Goal: Entertainment & Leisure: Consume media (video, audio)

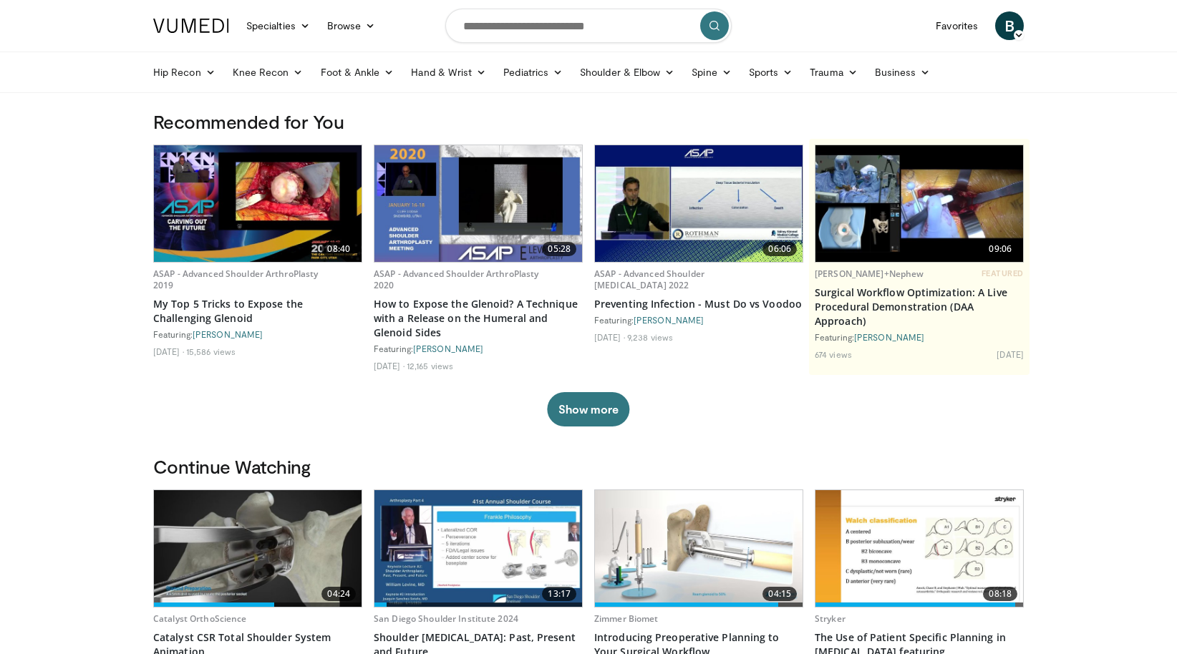
click at [1005, 32] on span "B" at bounding box center [1009, 25] width 29 height 29
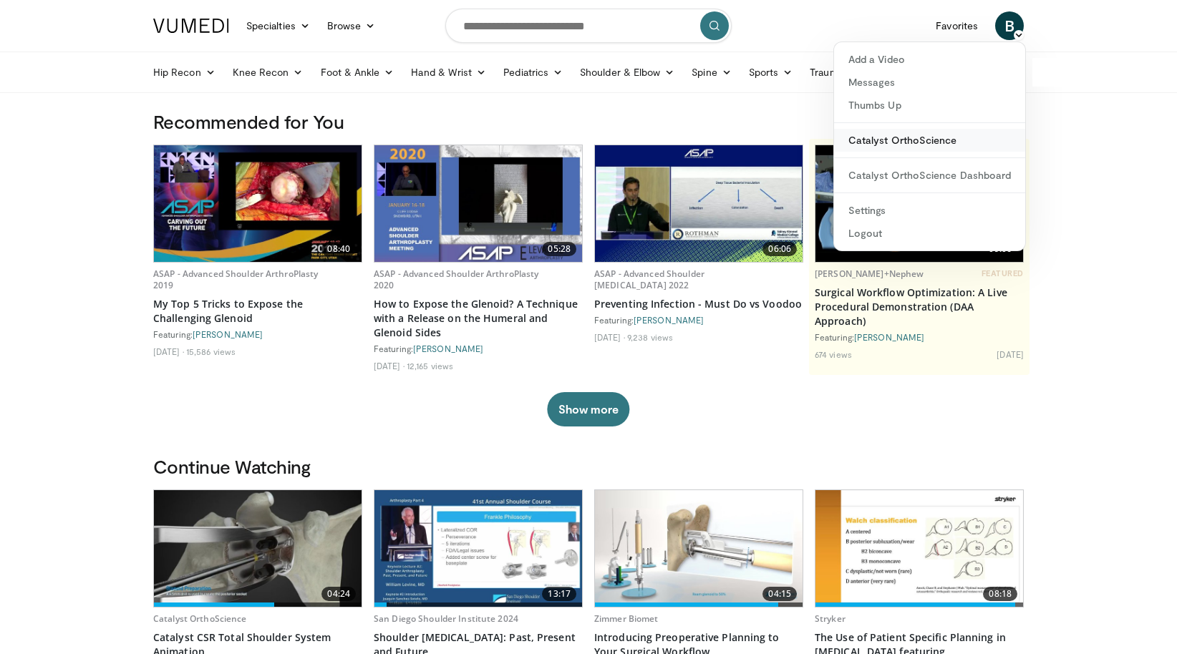
click at [923, 132] on link "Catalyst OrthoScience" at bounding box center [929, 140] width 191 height 23
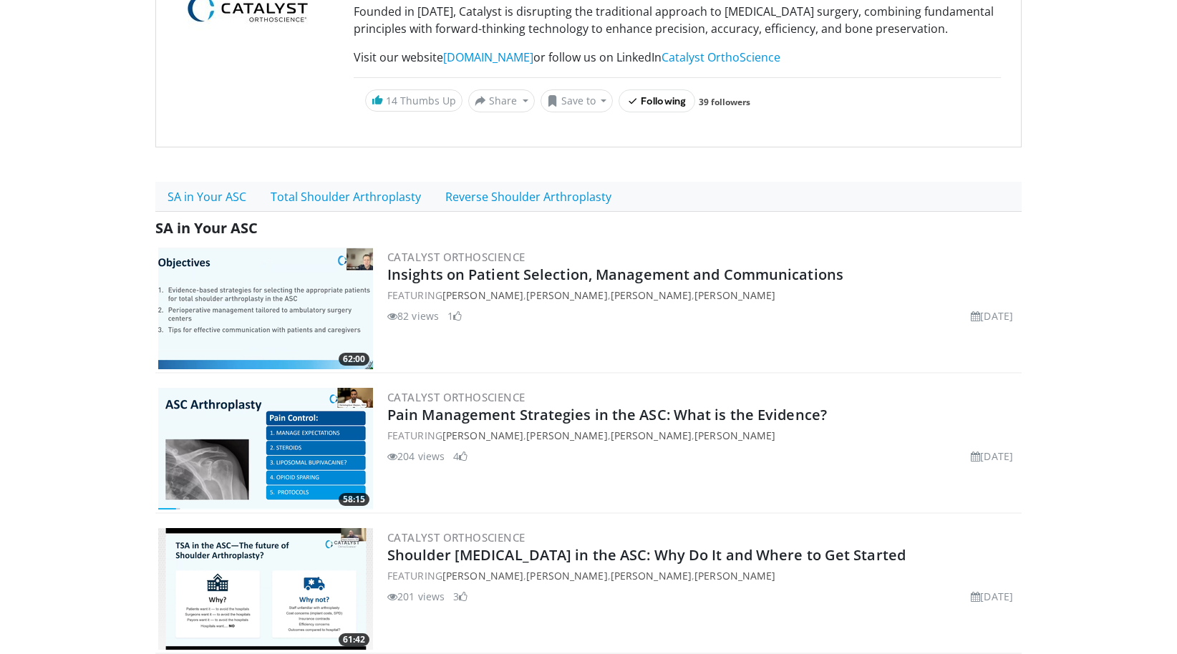
scroll to position [190, 0]
click at [538, 211] on link "Reverse Shoulder Arthroplasty" at bounding box center [528, 196] width 190 height 30
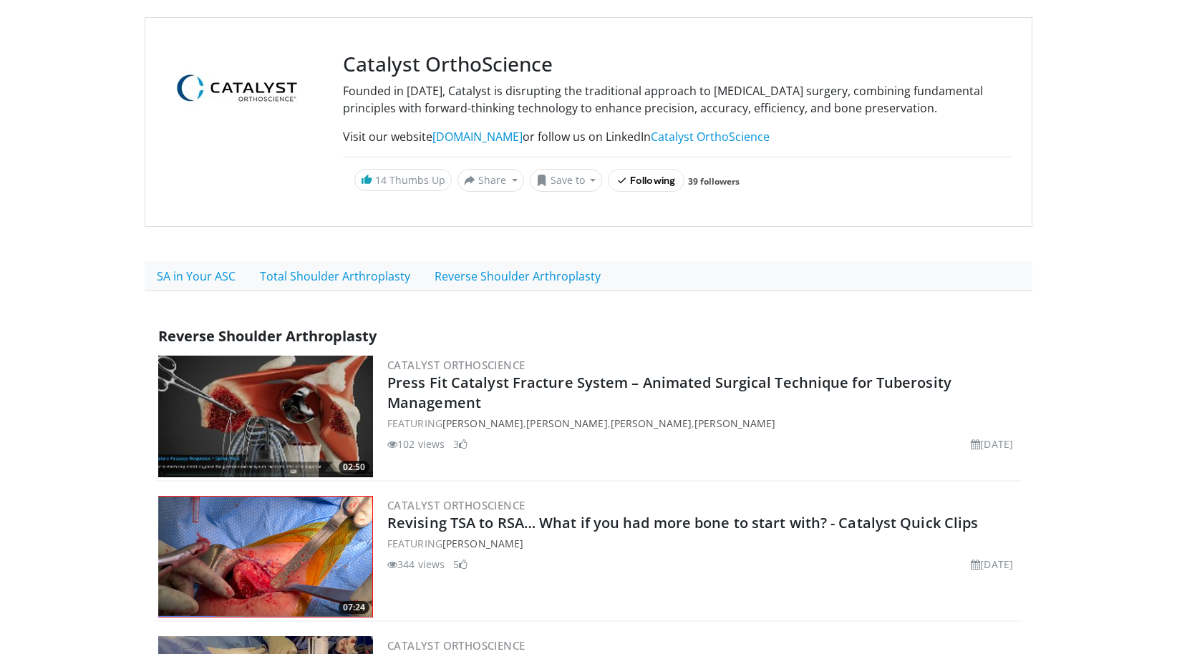
scroll to position [286, 0]
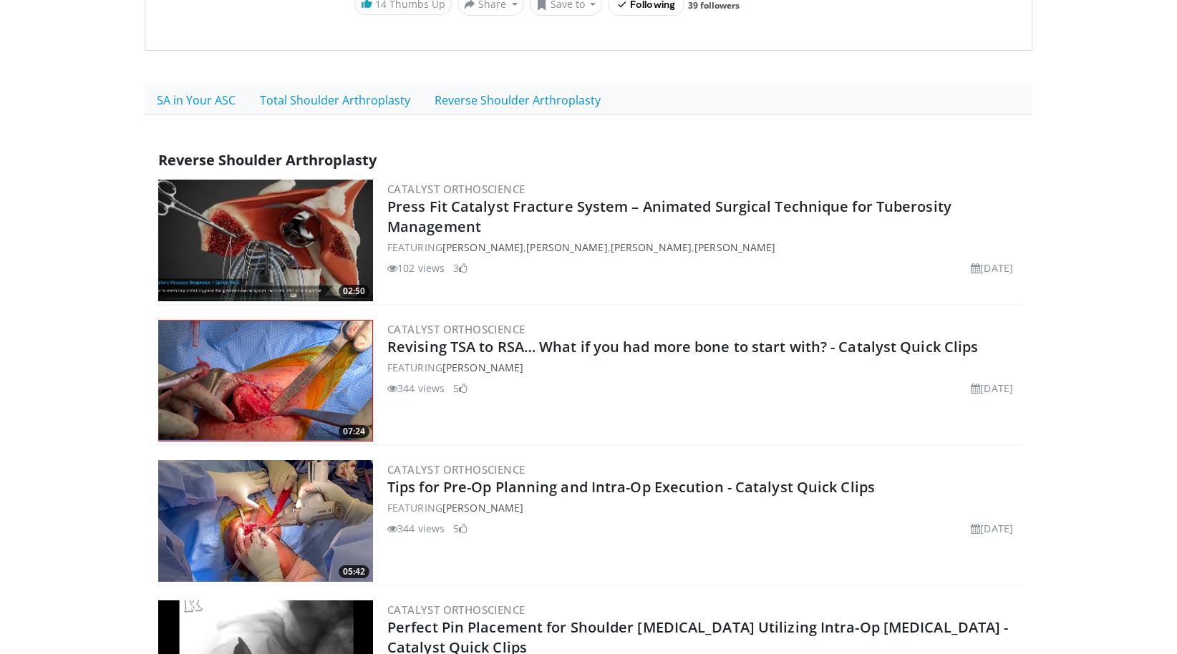
click at [273, 384] on img at bounding box center [265, 381] width 215 height 122
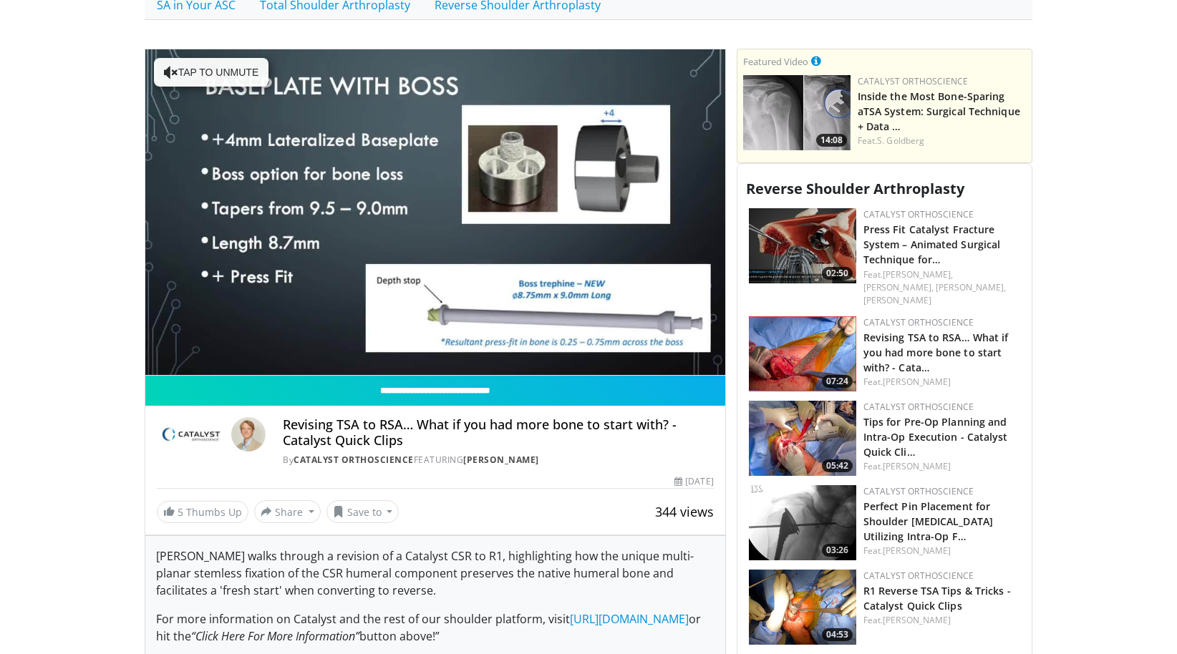
scroll to position [286, 0]
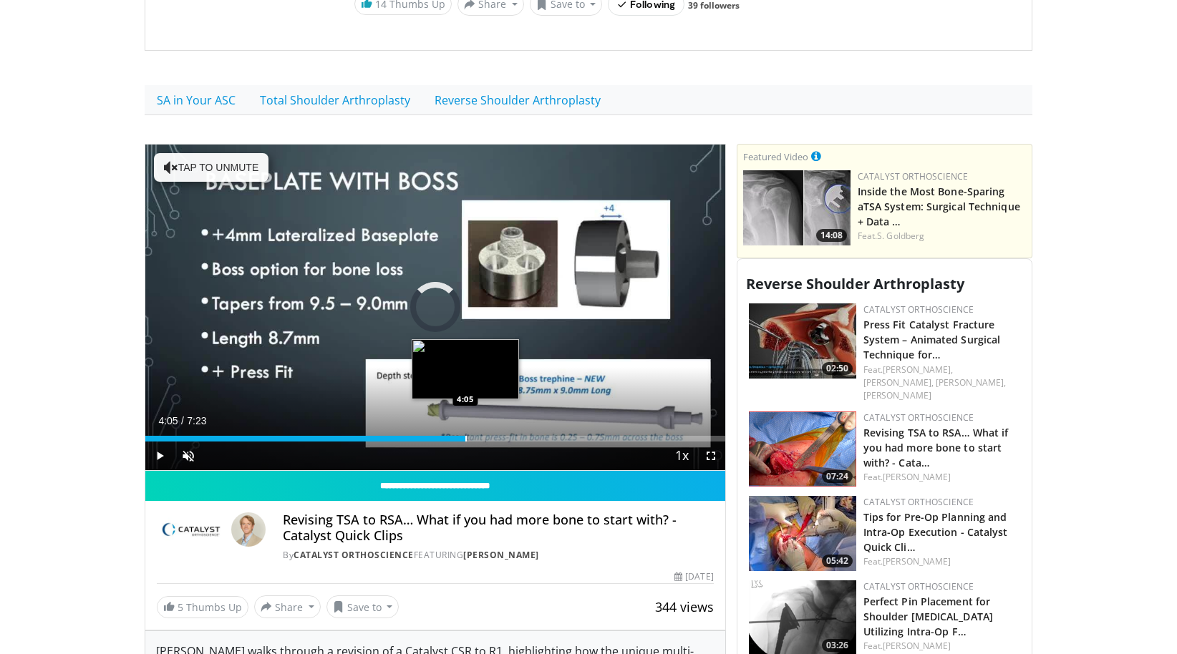
click at [465, 436] on div "Loaded : 6.77% 4:05 4:05" at bounding box center [435, 435] width 580 height 14
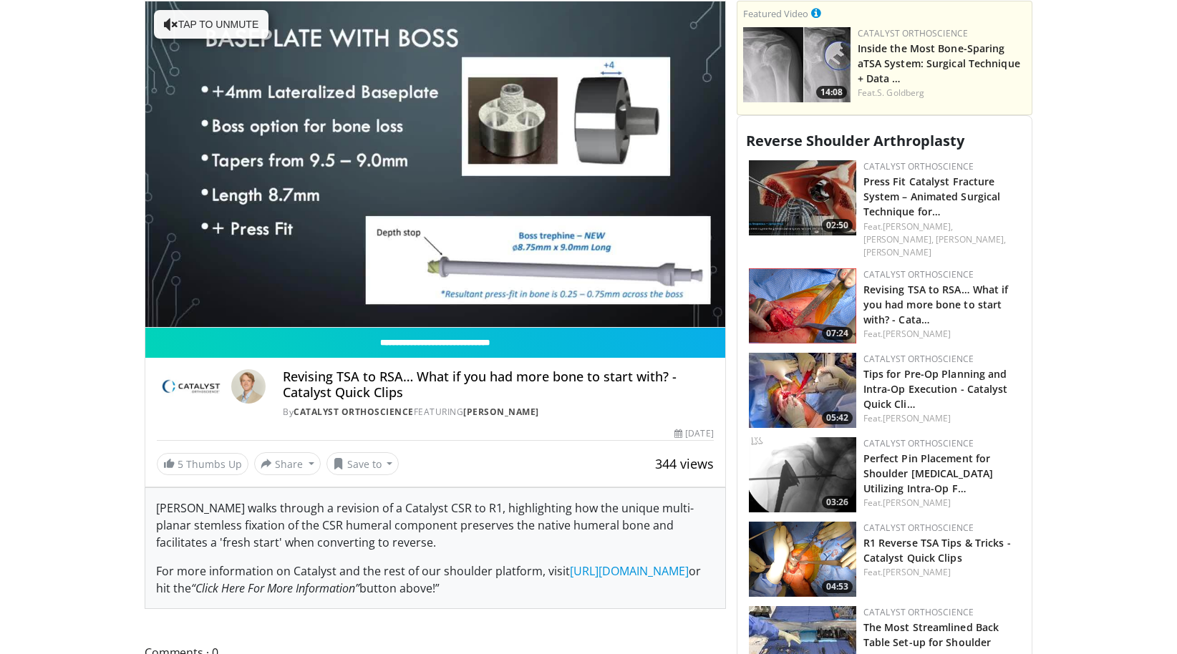
scroll to position [381, 0]
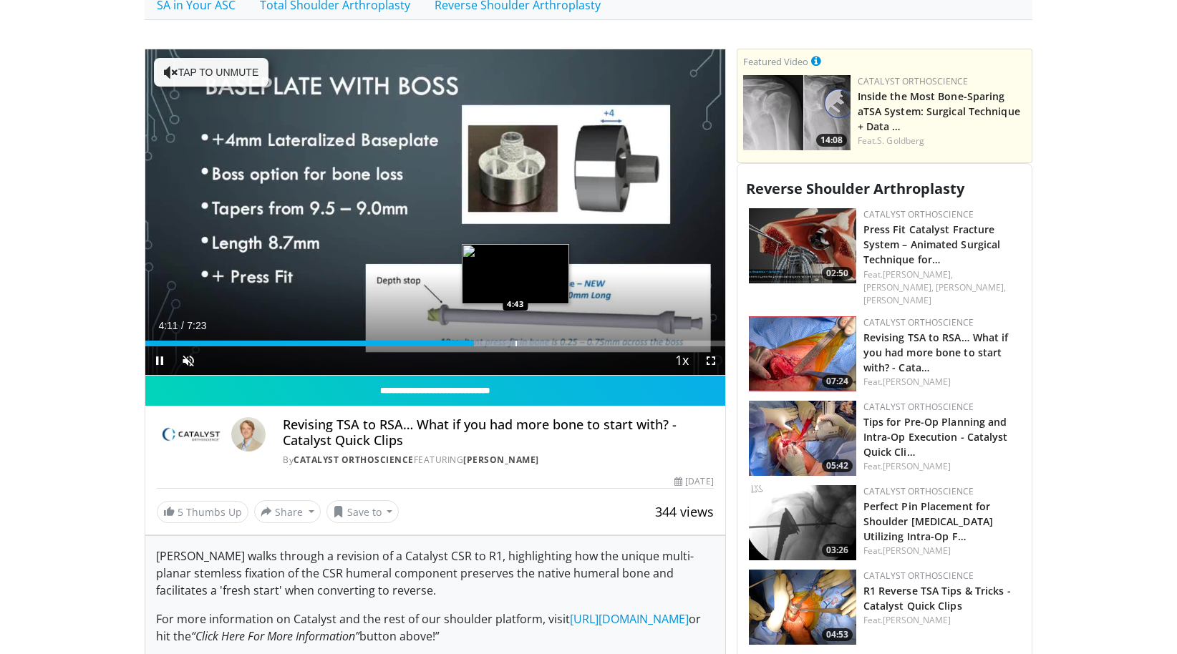
click at [515, 341] on div "Loaded : 69.91% 4:11 4:43" at bounding box center [435, 340] width 580 height 14
click at [539, 338] on div "Loaded : 74.42% 4:44 4:59" at bounding box center [435, 340] width 580 height 14
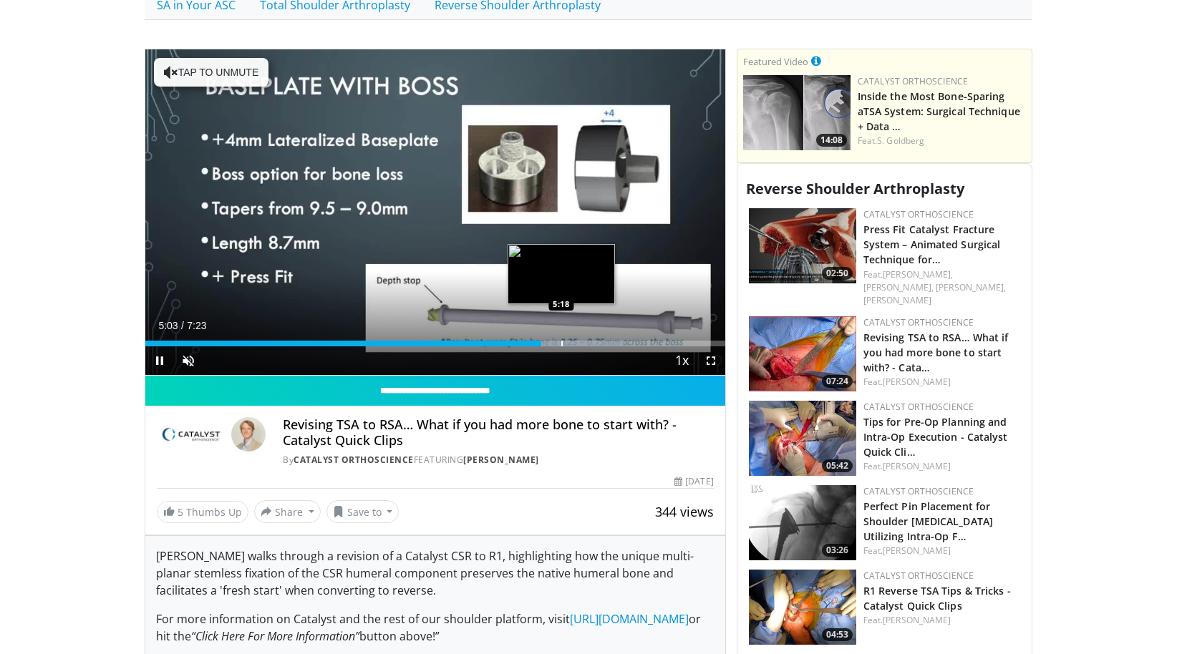
click at [561, 346] on div "Progress Bar" at bounding box center [561, 344] width 1 height 6
click at [547, 346] on div "Progress Bar" at bounding box center [547, 344] width 1 height 6
click at [537, 345] on div "Progress Bar" at bounding box center [537, 344] width 1 height 6
click at [531, 345] on div "Loaded : 85.69% 4:55 4:57" at bounding box center [435, 344] width 580 height 6
click at [517, 344] on div "Progress Bar" at bounding box center [517, 344] width 1 height 6
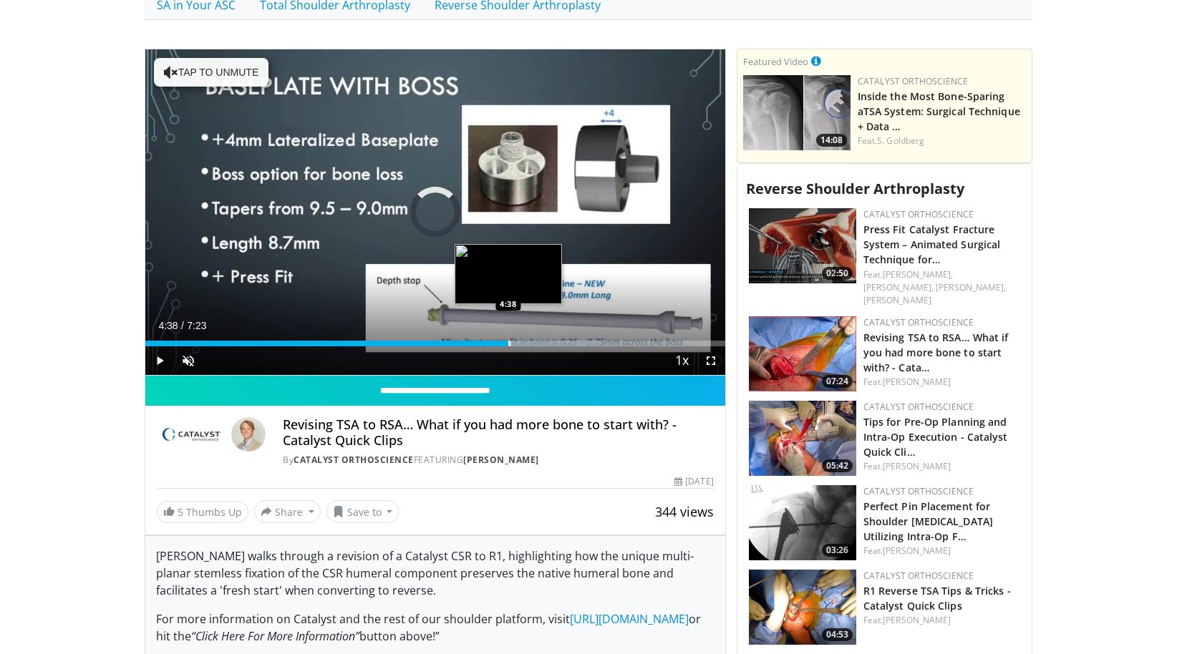
click at [508, 344] on div "Progress Bar" at bounding box center [508, 344] width 1 height 6
click at [164, 359] on span "Video Player" at bounding box center [159, 360] width 29 height 29
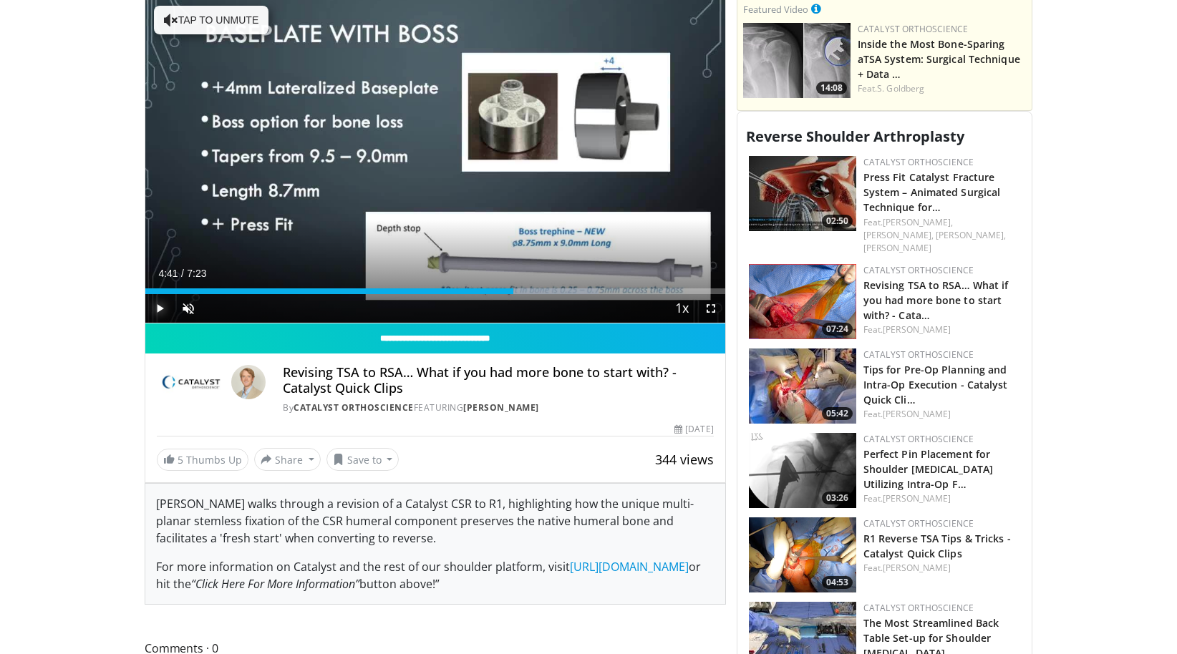
scroll to position [477, 0]
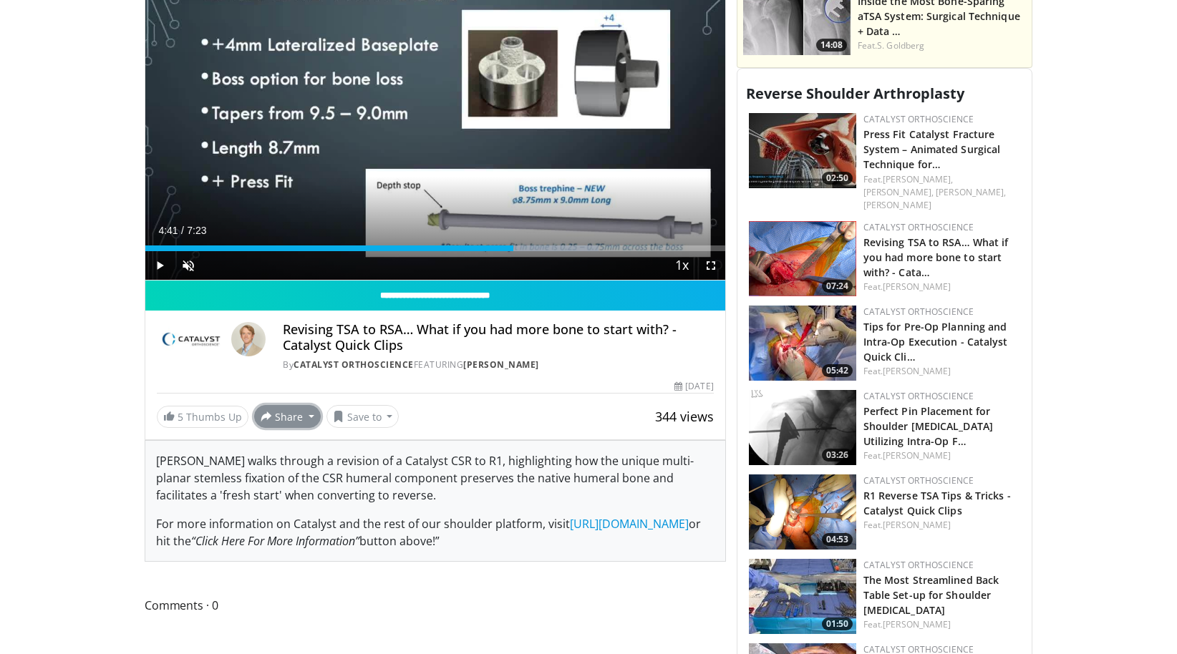
click at [306, 422] on button "Share" at bounding box center [287, 416] width 67 height 23
click at [296, 448] on span "E-mail" at bounding box center [286, 447] width 41 height 16
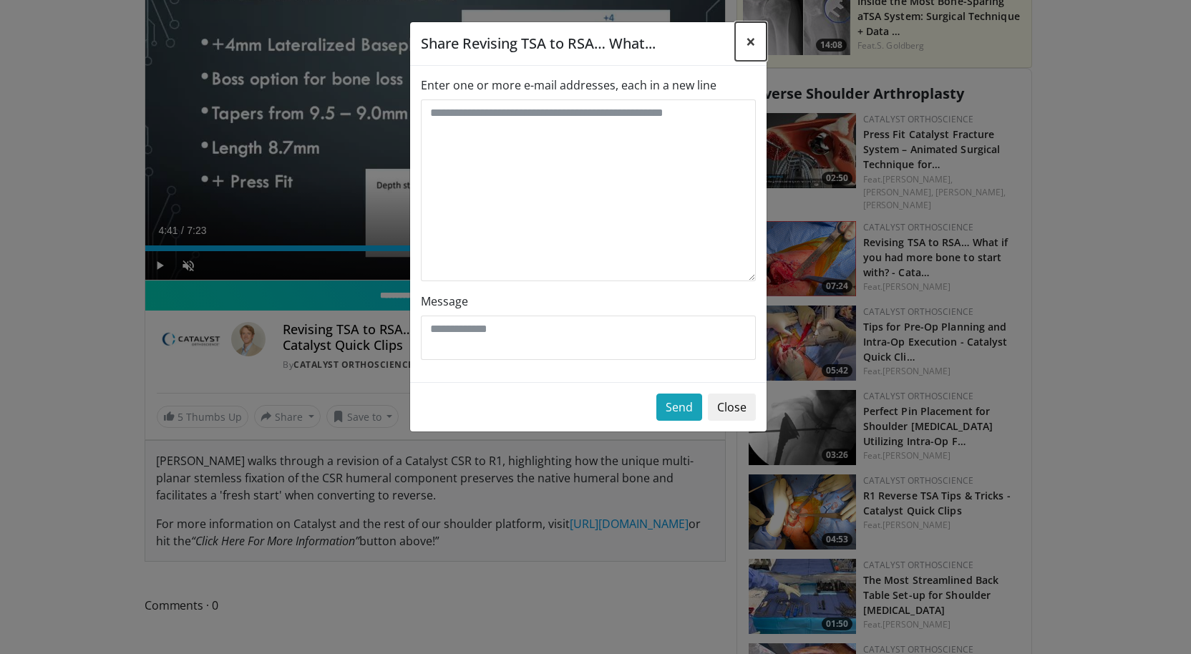
click at [749, 37] on span "×" at bounding box center [751, 41] width 10 height 24
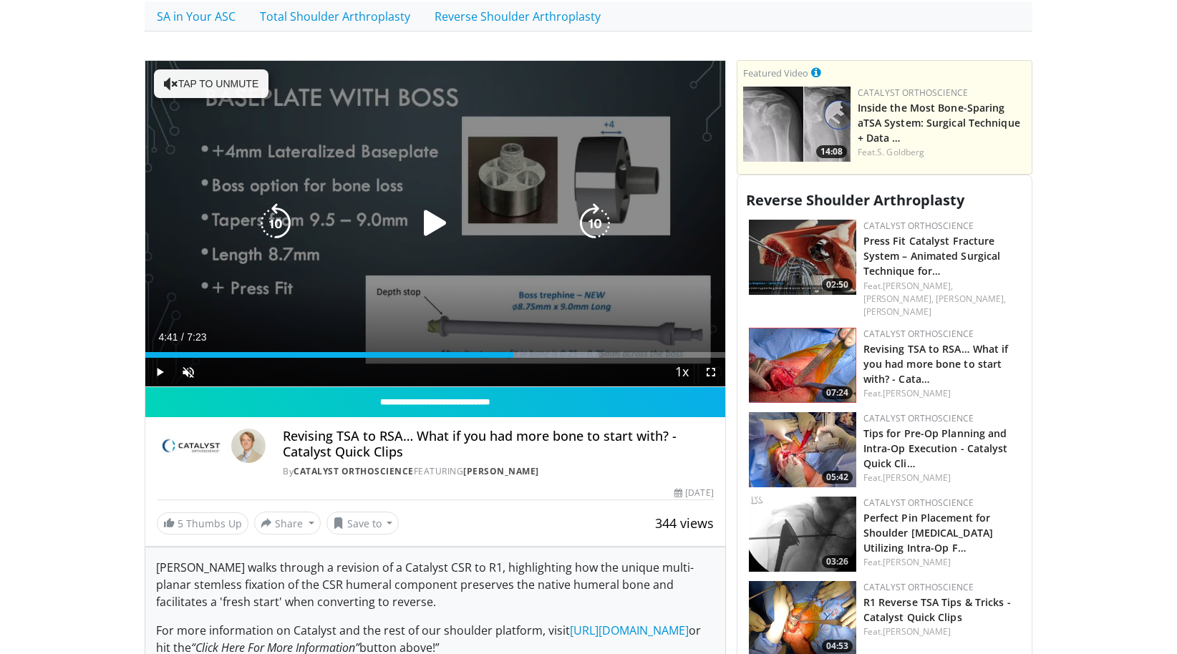
scroll to position [381, 0]
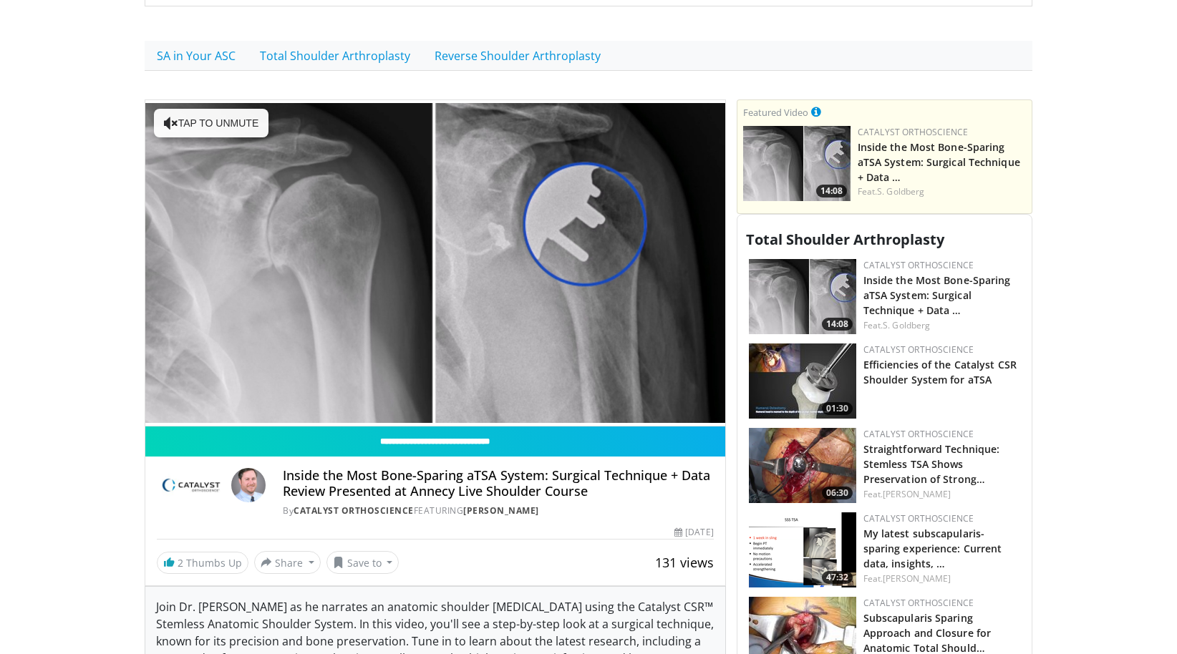
scroll to position [286, 0]
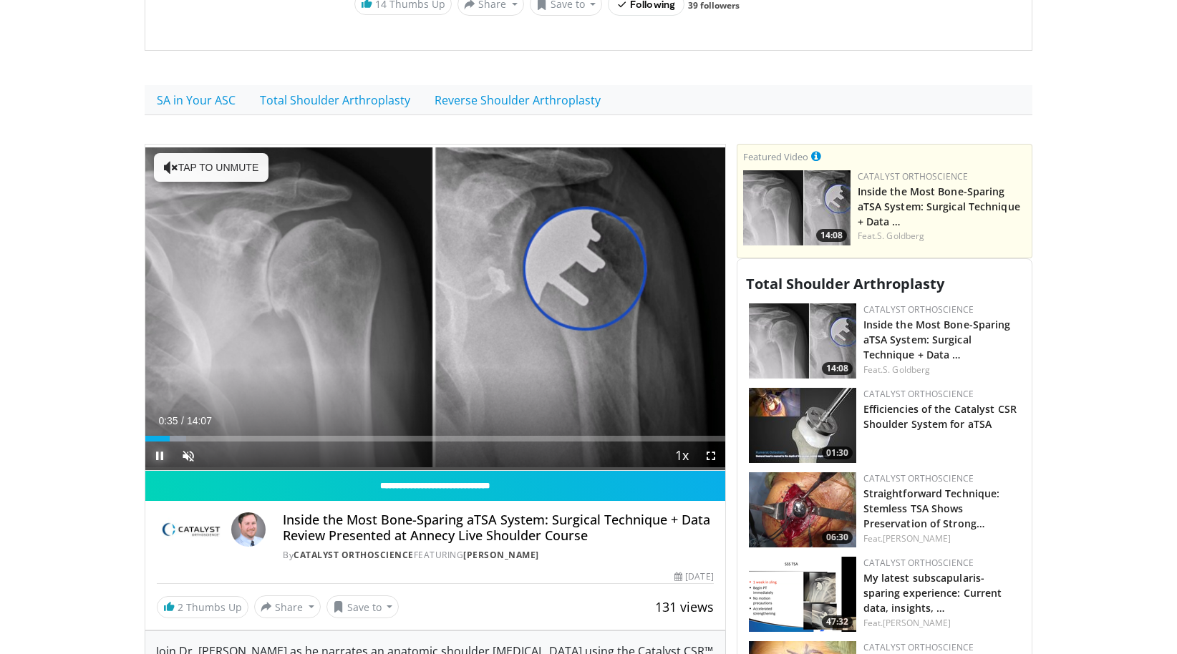
click at [161, 444] on span "Video Player" at bounding box center [159, 456] width 29 height 29
